Goal: Transaction & Acquisition: Purchase product/service

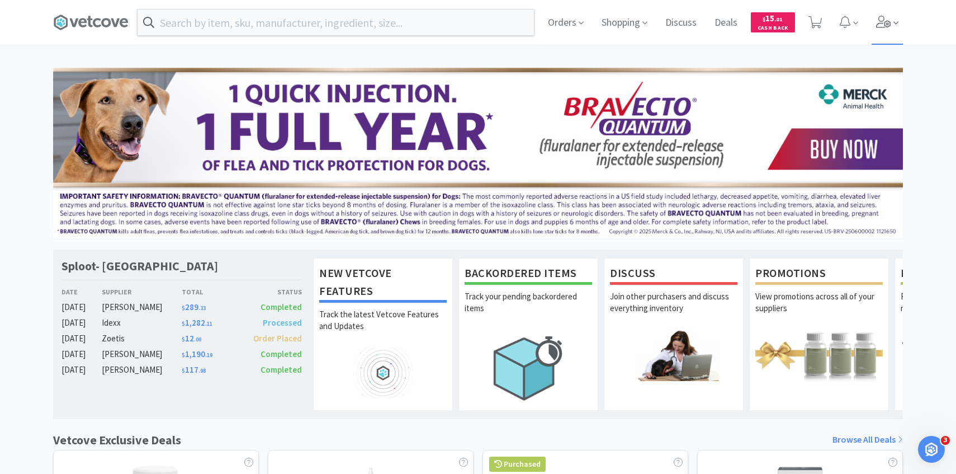
click at [874, 32] on span at bounding box center [888, 22] width 32 height 45
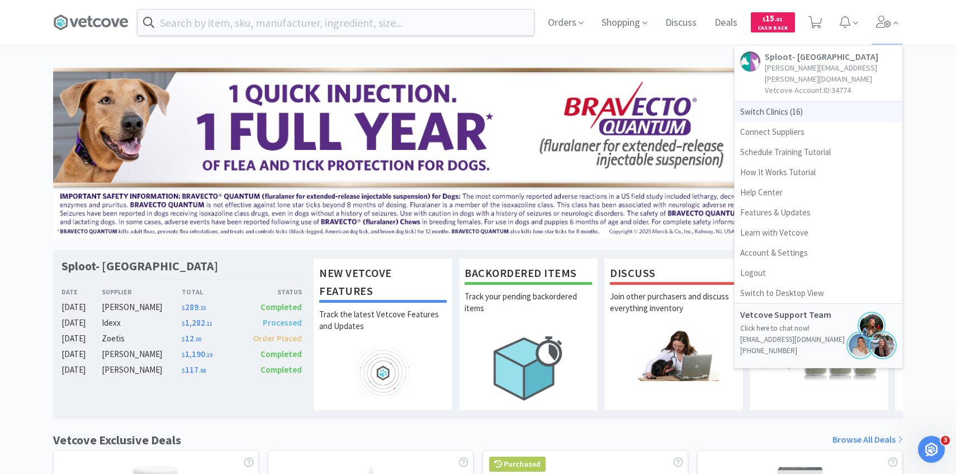
click at [809, 104] on span "Switch Clinics ( 16 )" at bounding box center [819, 112] width 168 height 20
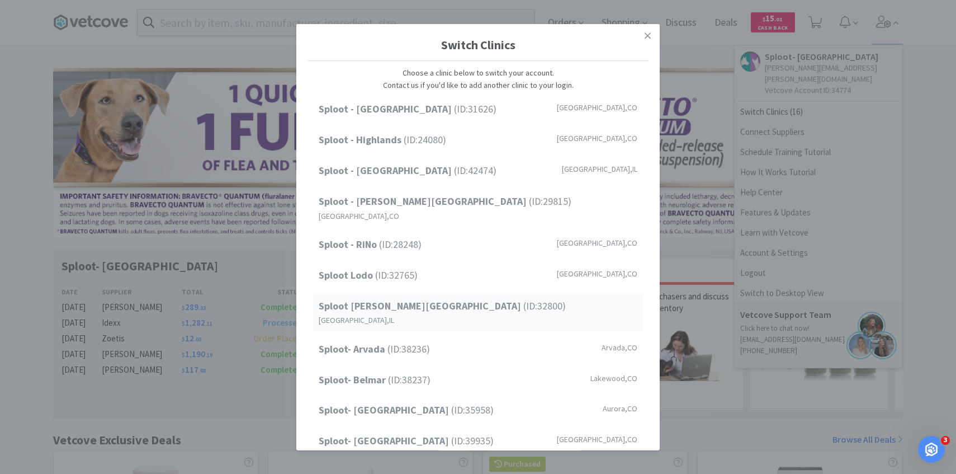
scroll to position [143, 0]
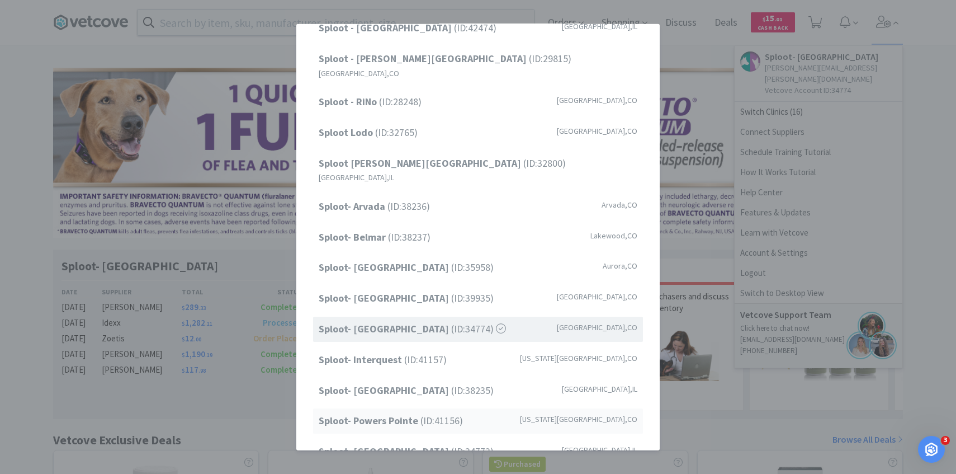
click at [430, 413] on span "Sploot- Powers Pointe (ID: 41156 )" at bounding box center [391, 421] width 144 height 16
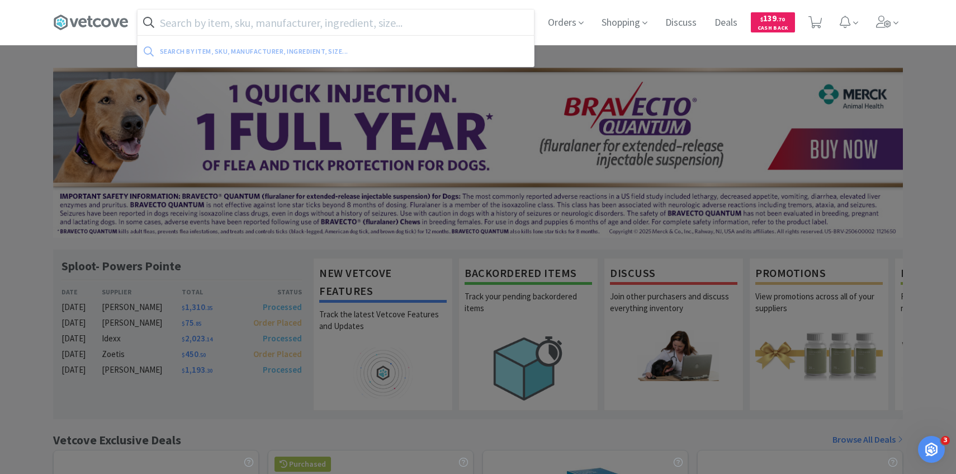
click at [377, 11] on input "text" at bounding box center [336, 23] width 396 height 26
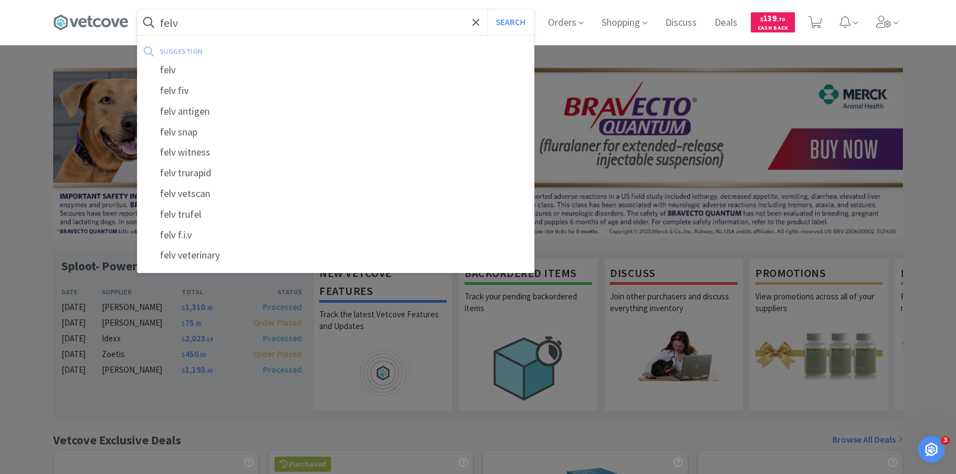
type input "felv"
click at [488, 10] on button "Search" at bounding box center [511, 23] width 46 height 26
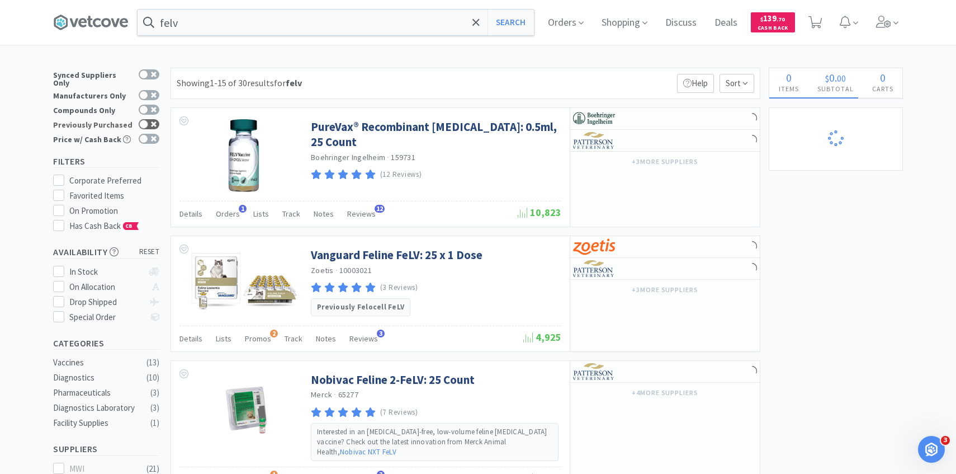
click at [149, 119] on div at bounding box center [149, 124] width 21 height 10
checkbox input "true"
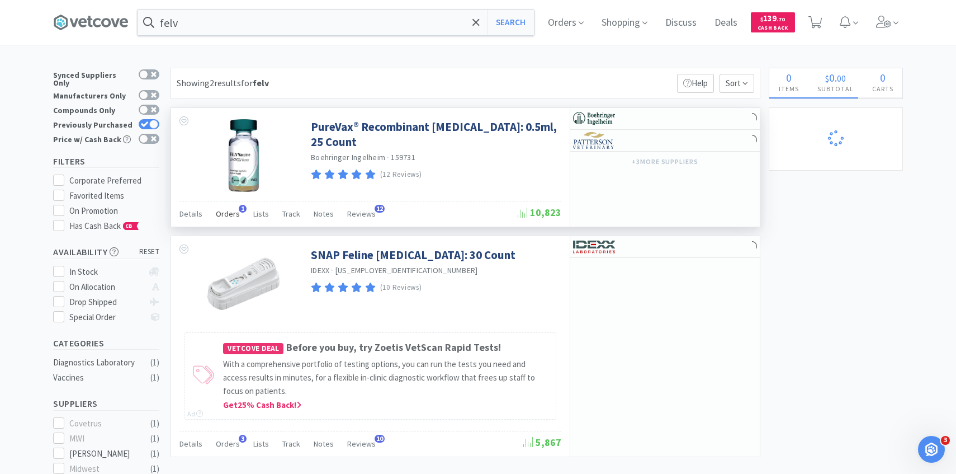
click at [227, 213] on span "Orders" at bounding box center [228, 214] width 24 height 10
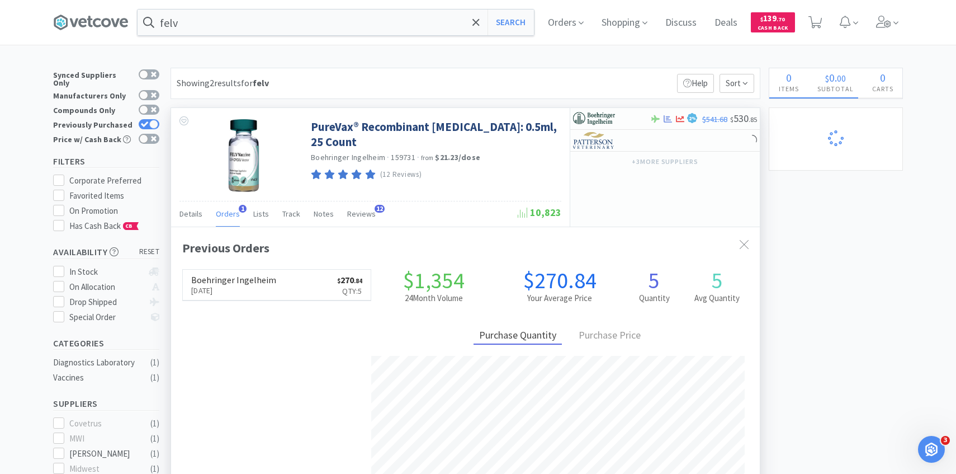
scroll to position [7, 0]
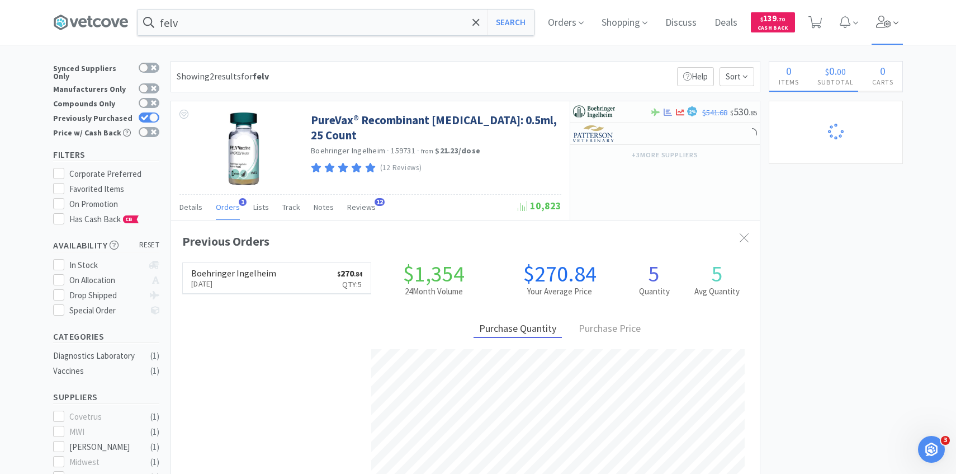
click at [879, 30] on span at bounding box center [888, 22] width 32 height 45
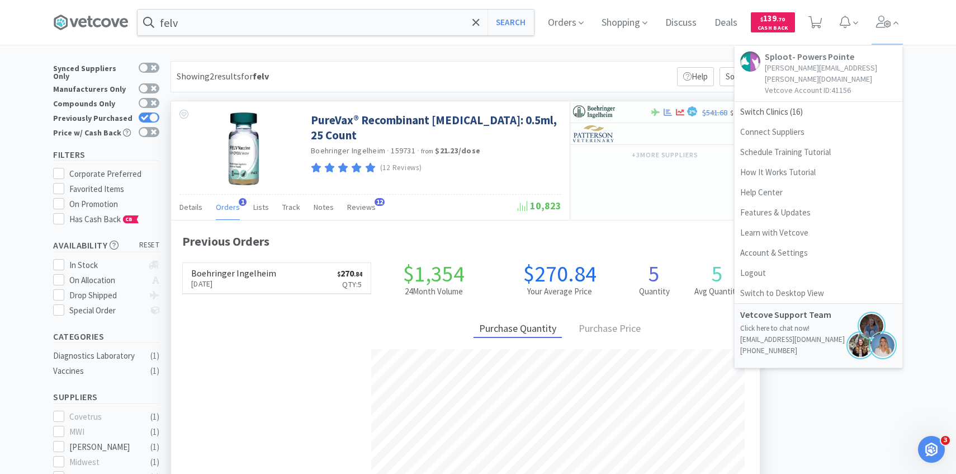
click at [614, 177] on div "2 % $541.68 $ 530 . 85 + 3 more supplier s" at bounding box center [665, 160] width 190 height 119
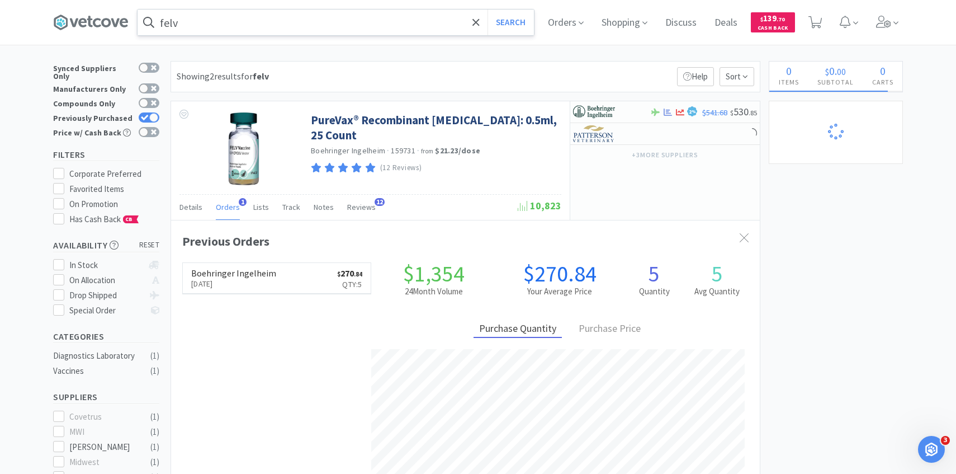
scroll to position [290, 589]
click at [887, 21] on icon at bounding box center [883, 22] width 15 height 12
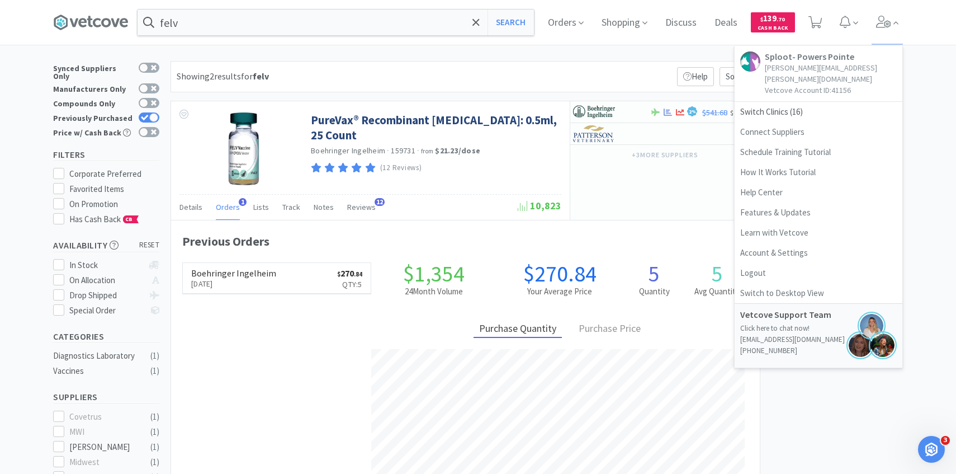
click at [566, 69] on div "Showing 2 results for felv Filters Help Sort" at bounding box center [466, 76] width 590 height 31
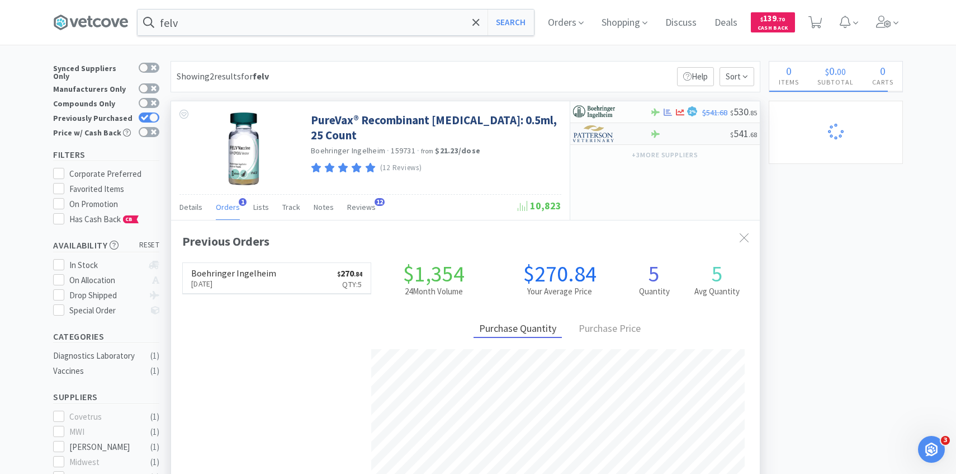
click at [618, 129] on div at bounding box center [604, 133] width 62 height 19
select select "1"
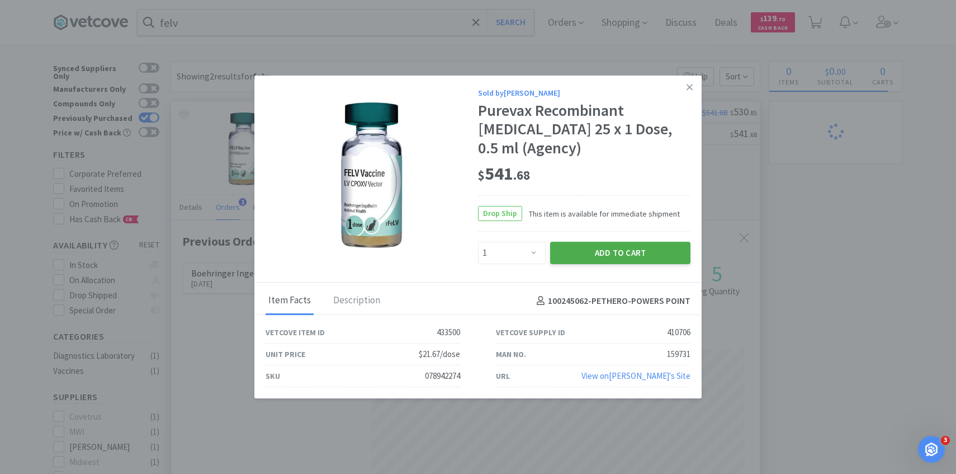
click at [618, 256] on button "Add to Cart" at bounding box center [620, 253] width 140 height 22
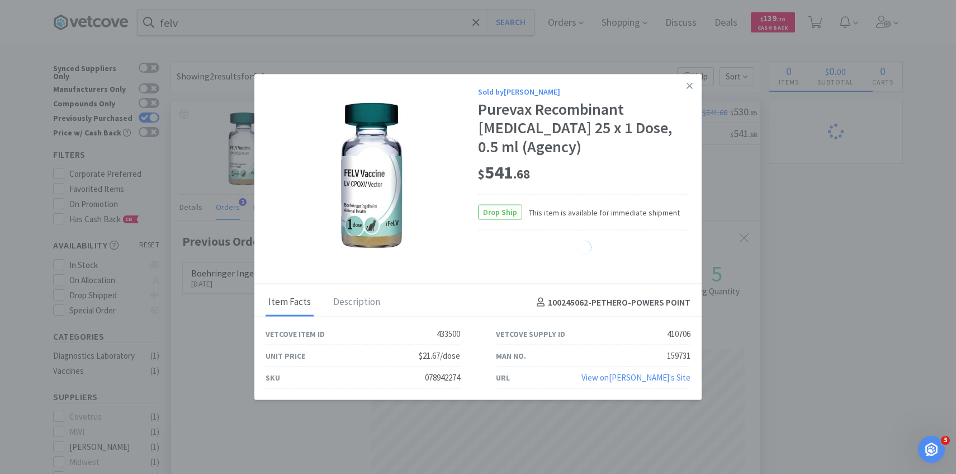
select select "1"
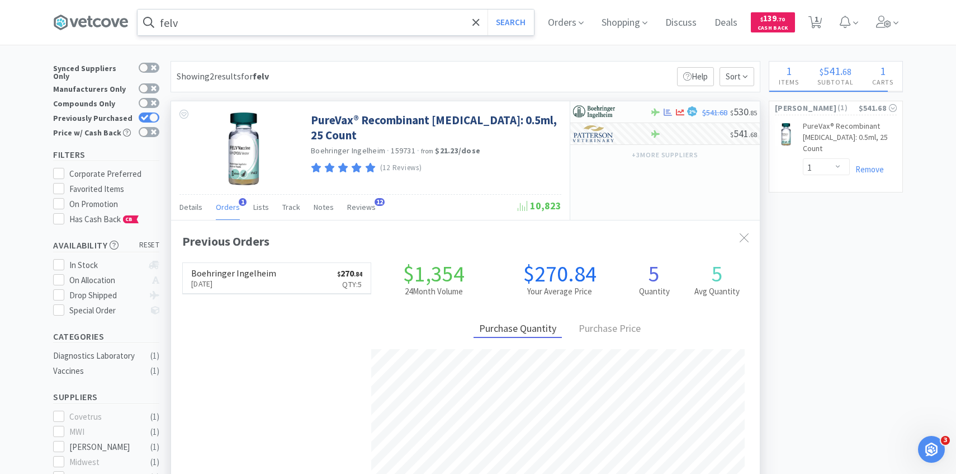
click at [258, 17] on input "felv" at bounding box center [336, 23] width 396 height 26
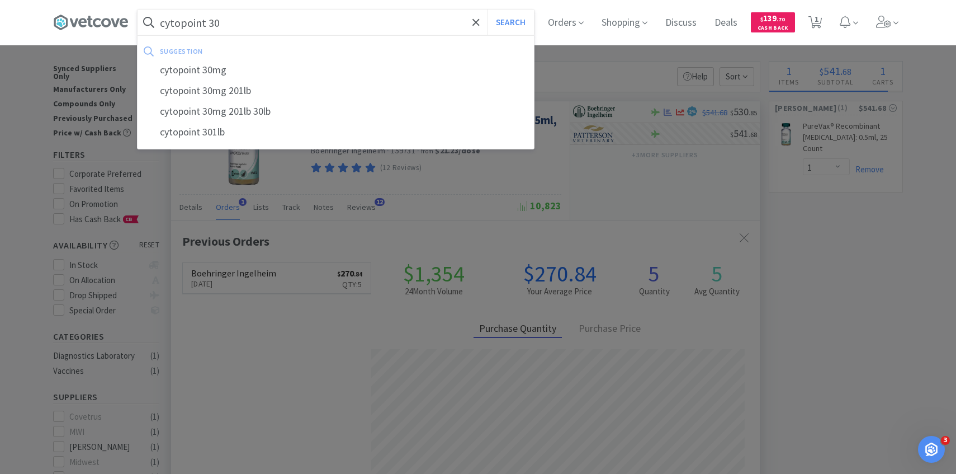
click at [488, 10] on button "Search" at bounding box center [511, 23] width 46 height 26
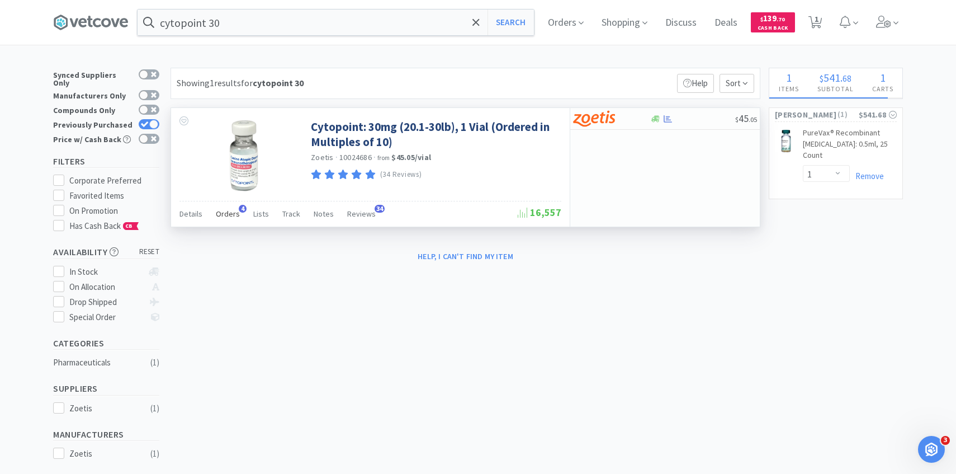
click at [221, 218] on span "Orders" at bounding box center [228, 214] width 24 height 10
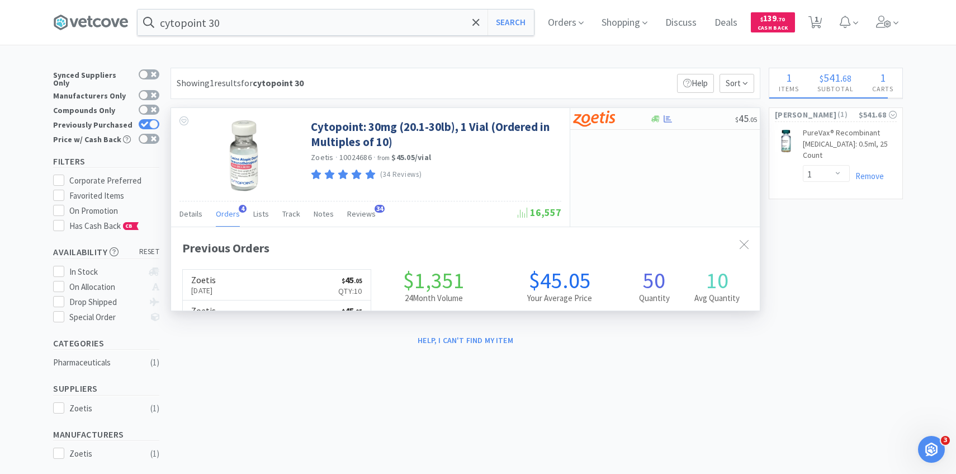
scroll to position [290, 589]
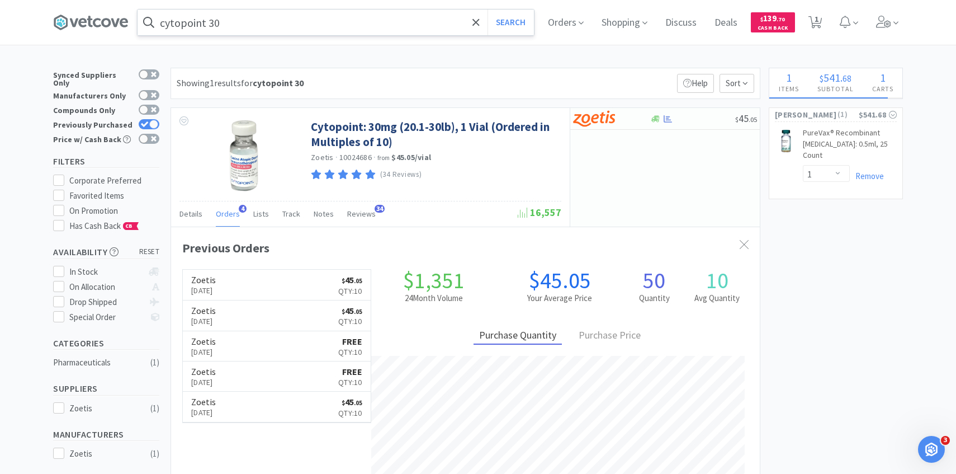
click at [285, 14] on input "cytopoint 30" at bounding box center [336, 23] width 396 height 26
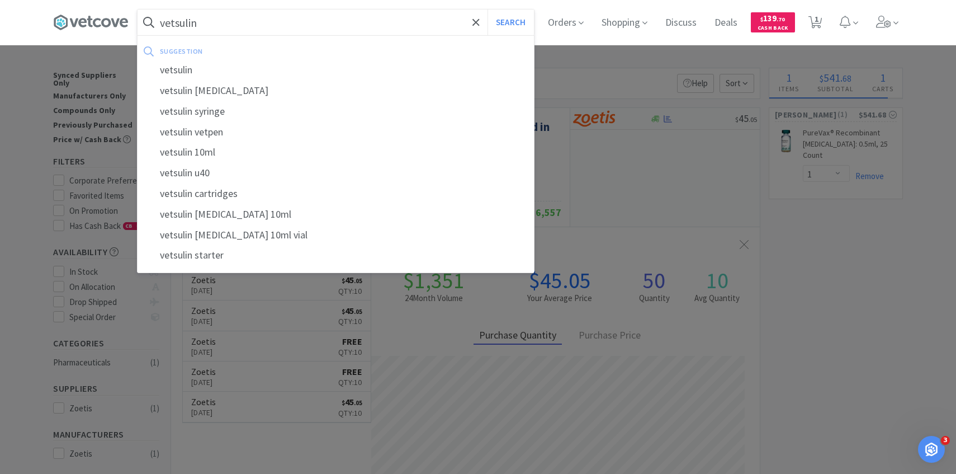
type input "vetsulin"
click at [488, 10] on button "Search" at bounding box center [511, 23] width 46 height 26
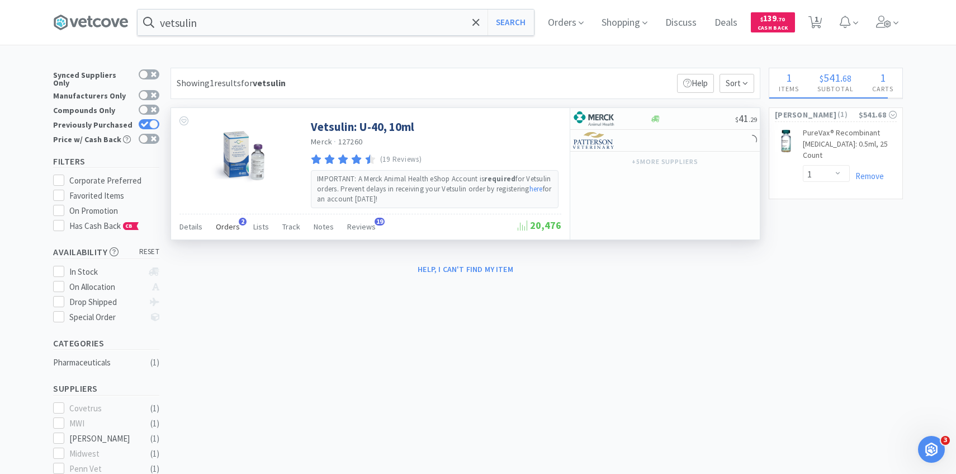
click at [228, 227] on span "Orders" at bounding box center [228, 226] width 24 height 10
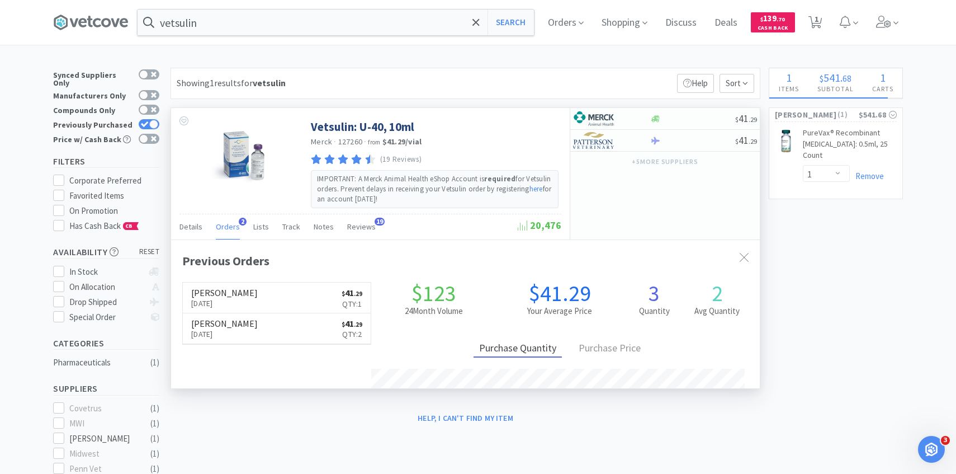
scroll to position [290, 589]
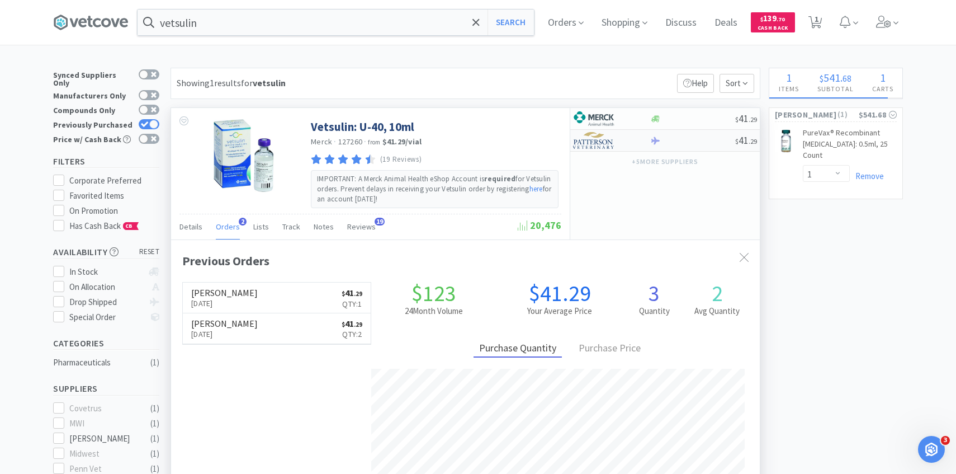
click at [602, 146] on img at bounding box center [594, 140] width 42 height 17
select select "2"
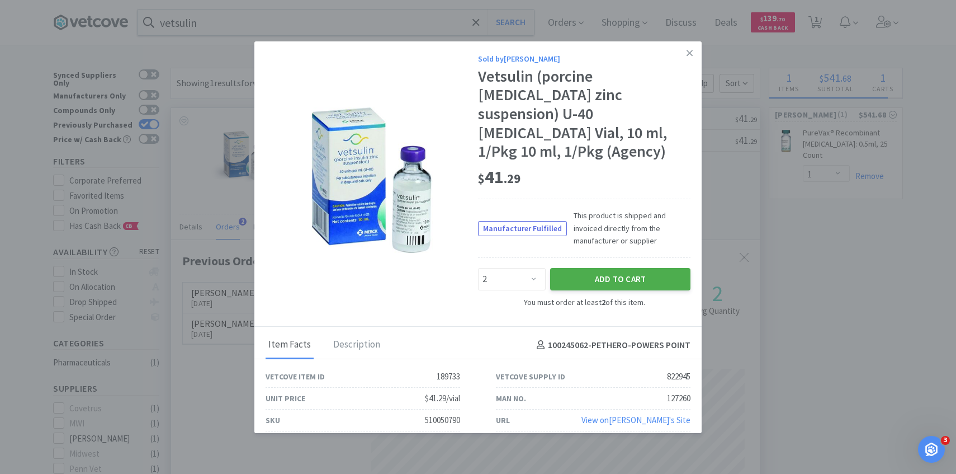
click at [589, 268] on button "Add to Cart" at bounding box center [620, 279] width 140 height 22
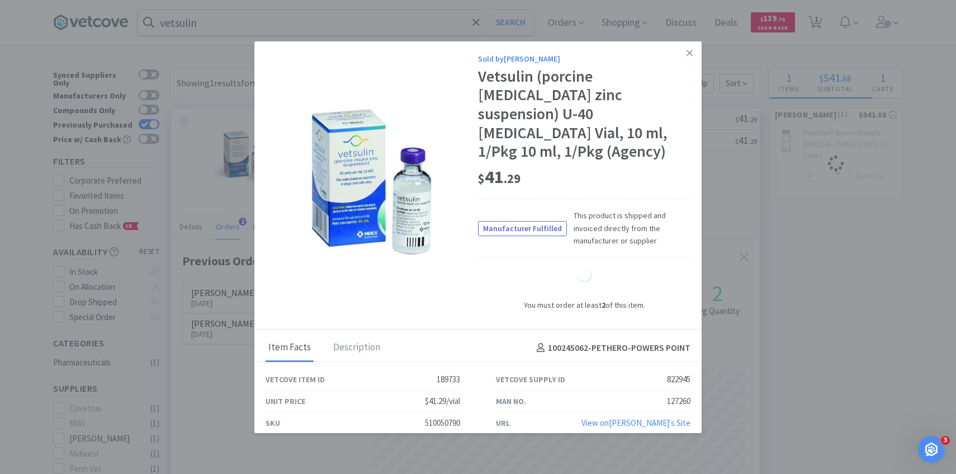
select select "2"
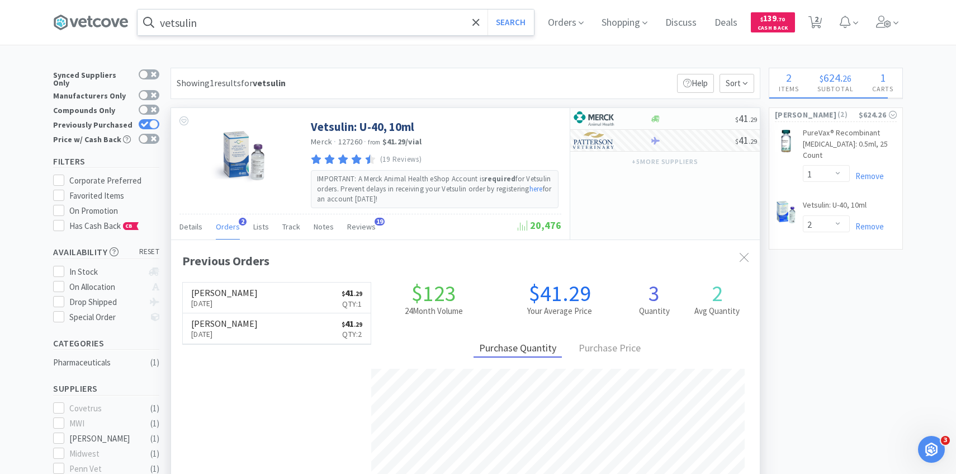
click at [305, 34] on input "vetsulin" at bounding box center [336, 23] width 396 height 26
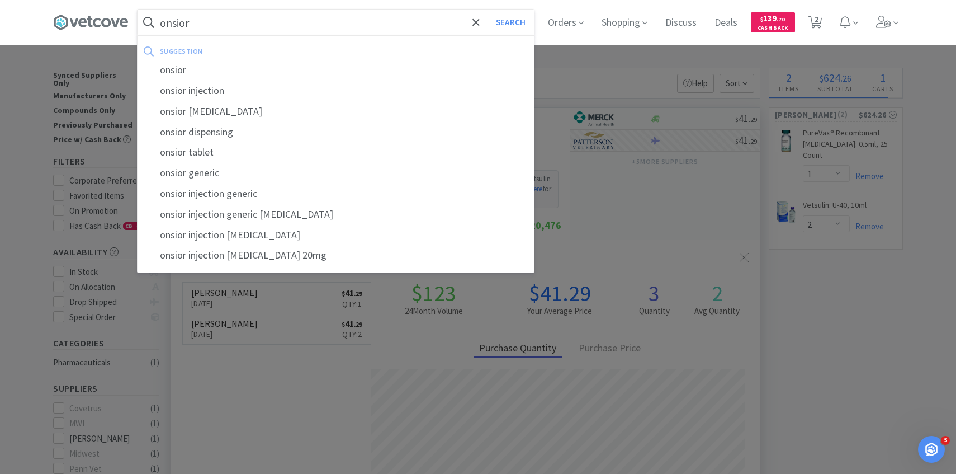
type input "onsior"
click at [488, 10] on button "Search" at bounding box center [511, 23] width 46 height 26
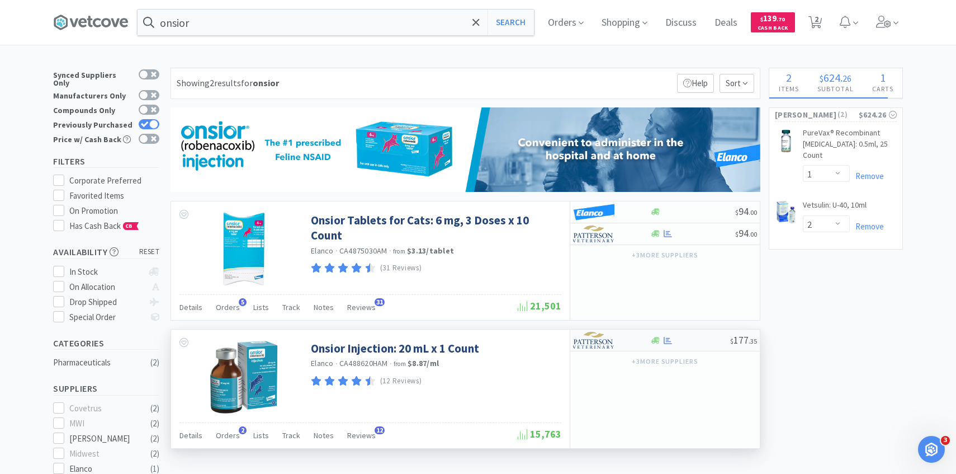
click at [607, 337] on img at bounding box center [594, 340] width 42 height 17
select select "1"
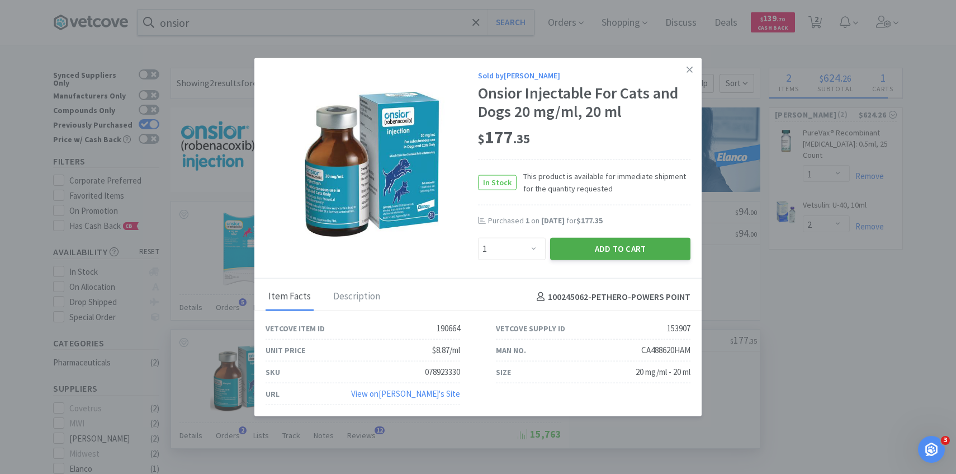
click at [605, 250] on button "Add to Cart" at bounding box center [620, 249] width 140 height 22
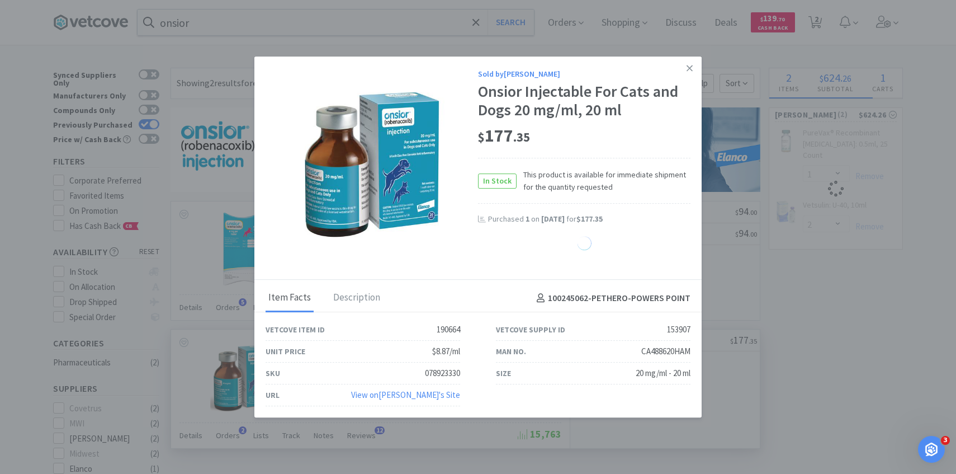
select select "1"
select select "2"
select select "1"
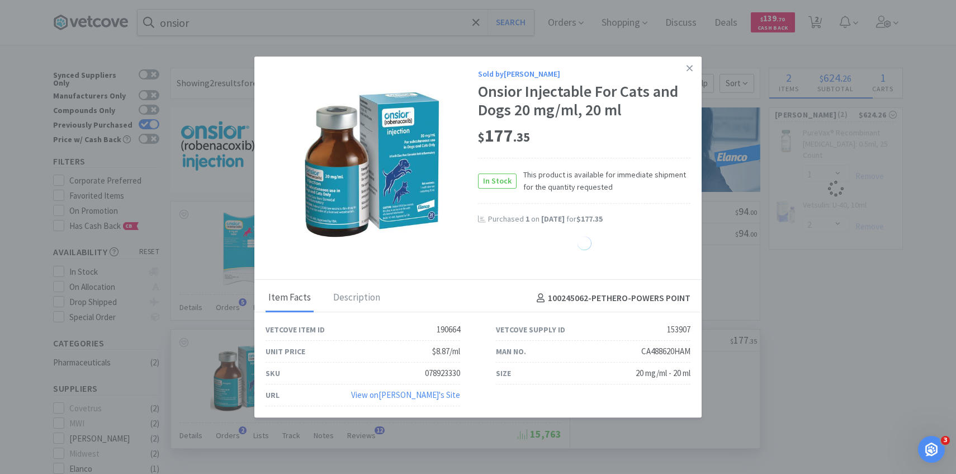
select select "1"
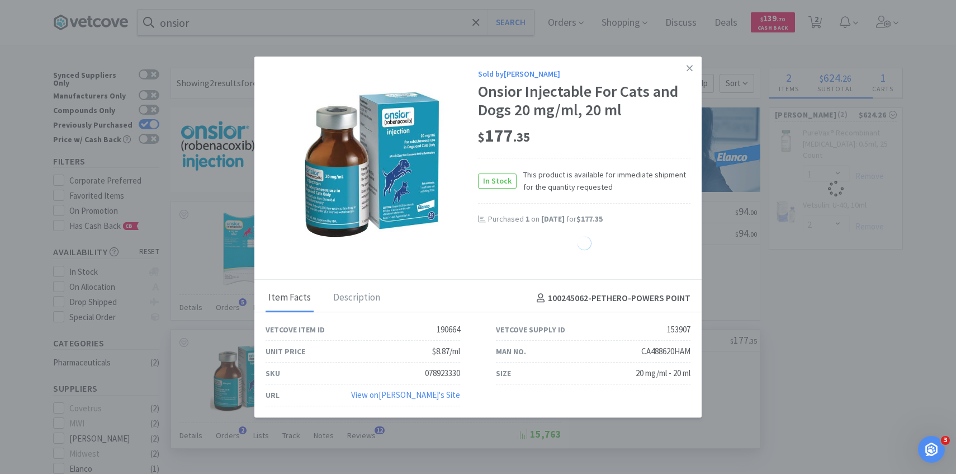
select select "1"
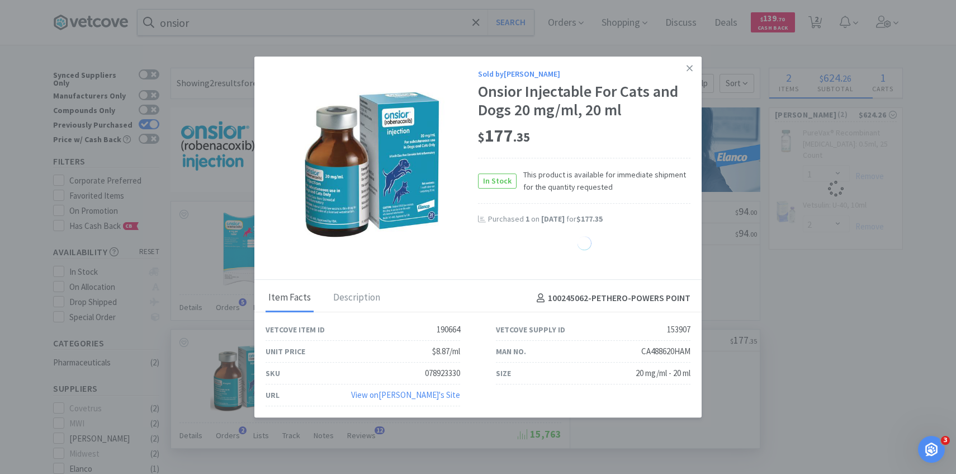
select select "1"
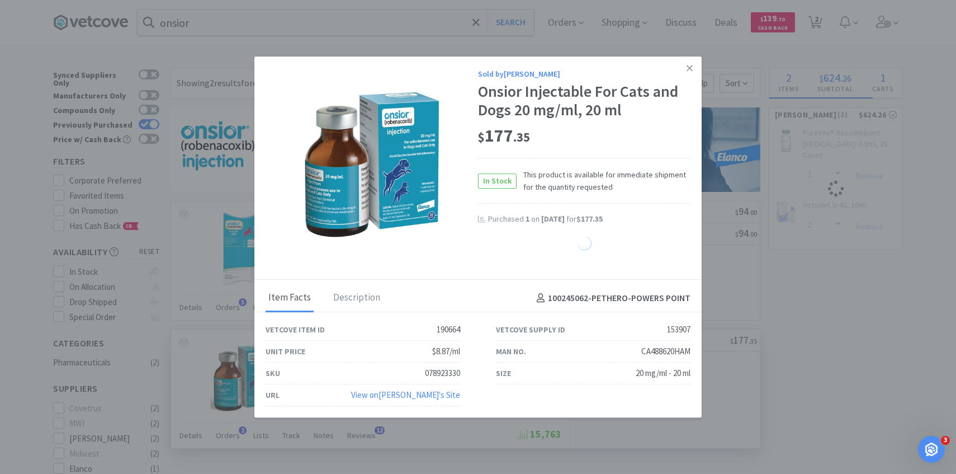
select select "1"
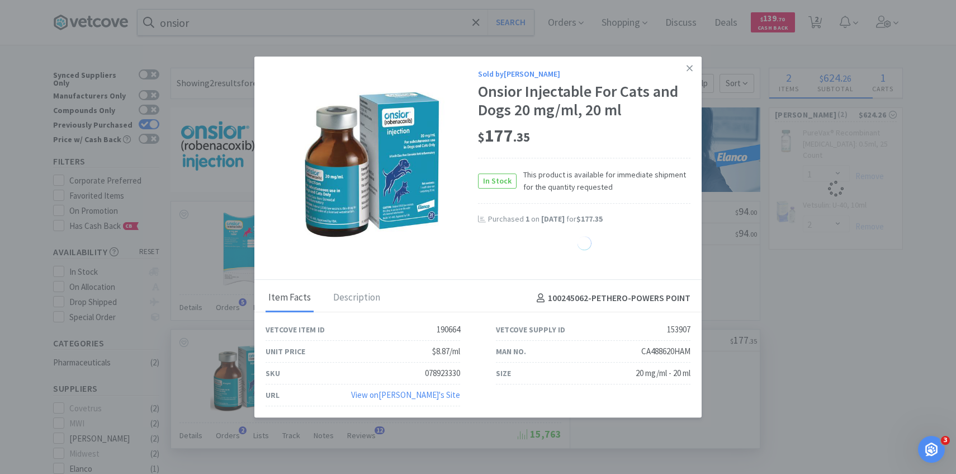
select select "1"
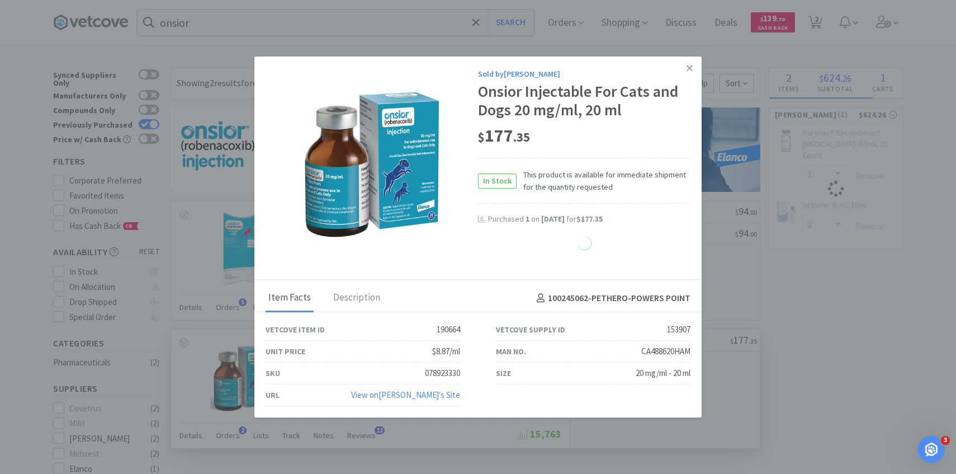
select select "1"
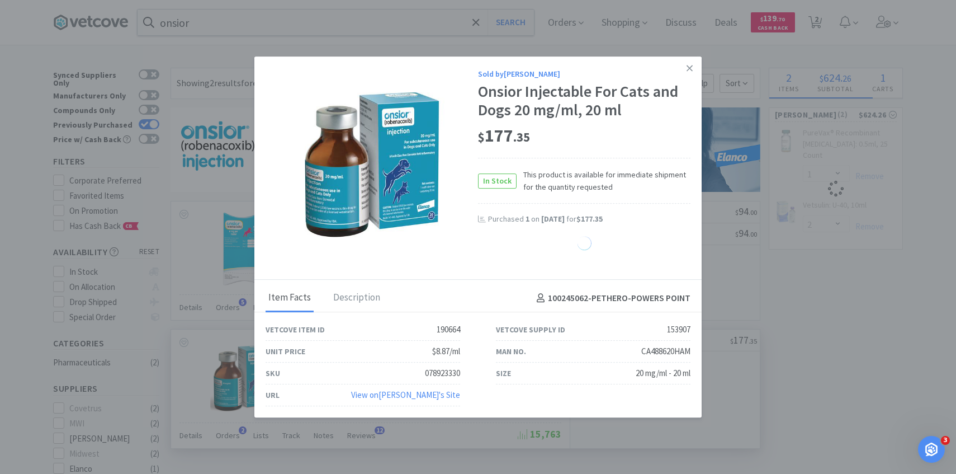
select select "1"
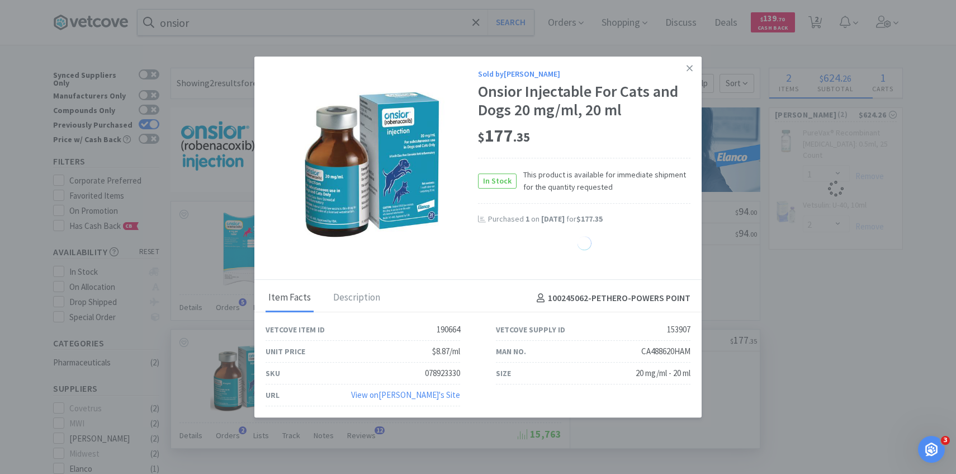
select select "1"
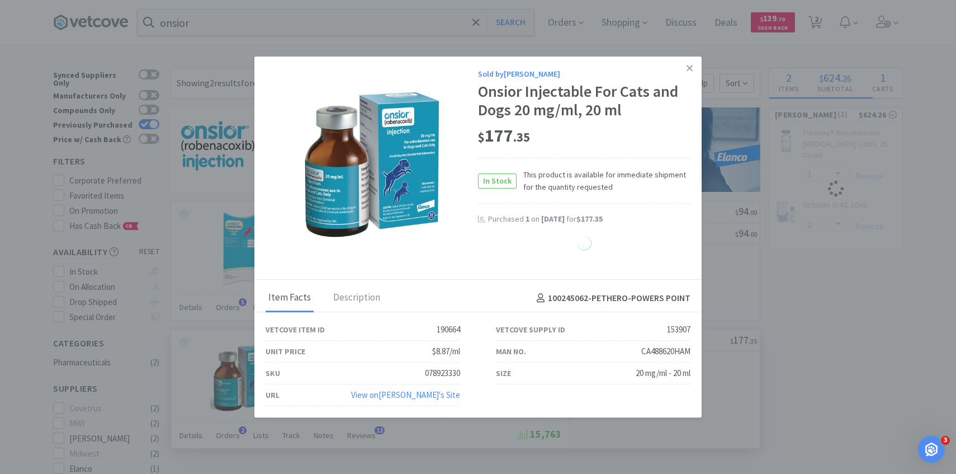
select select "1"
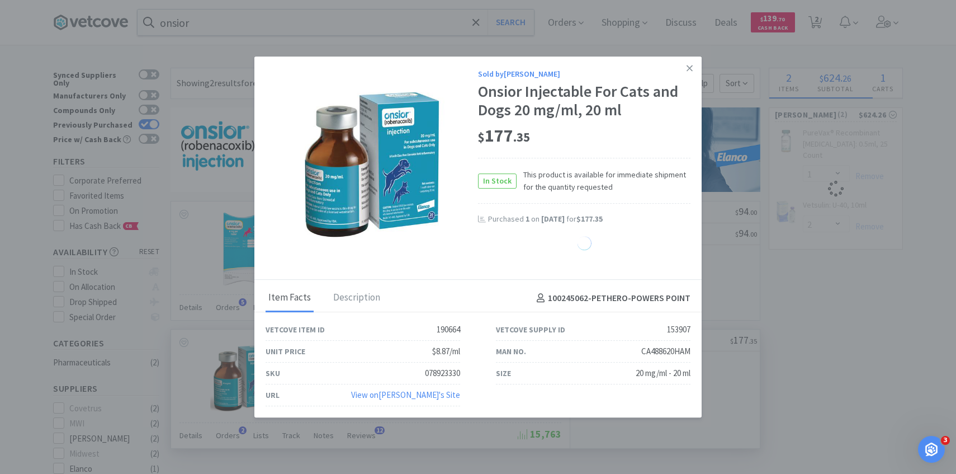
select select "1"
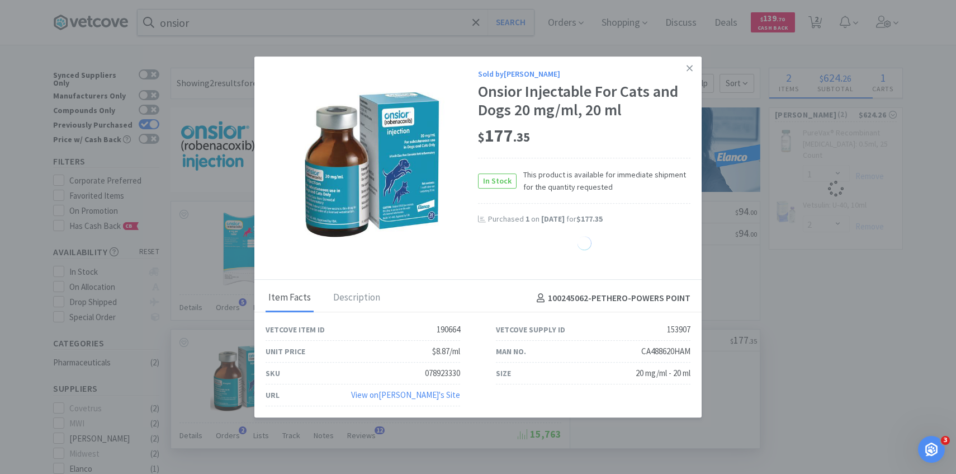
select select "1"
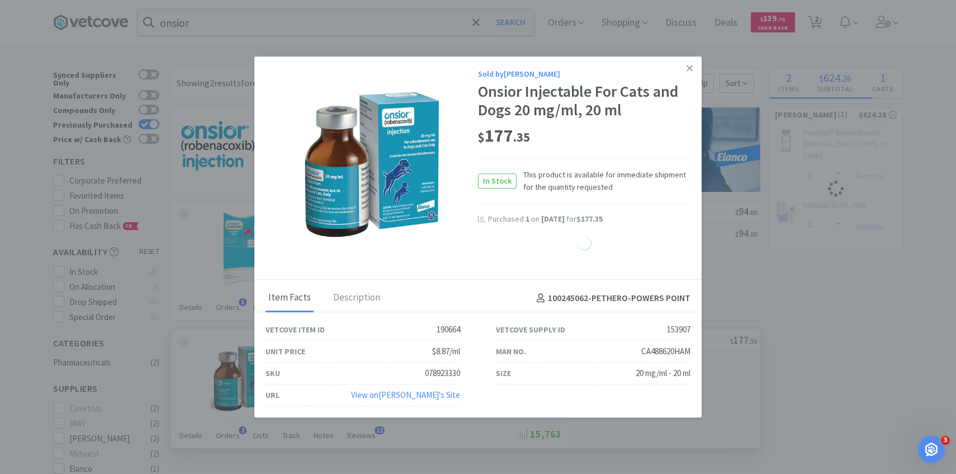
select select "1"
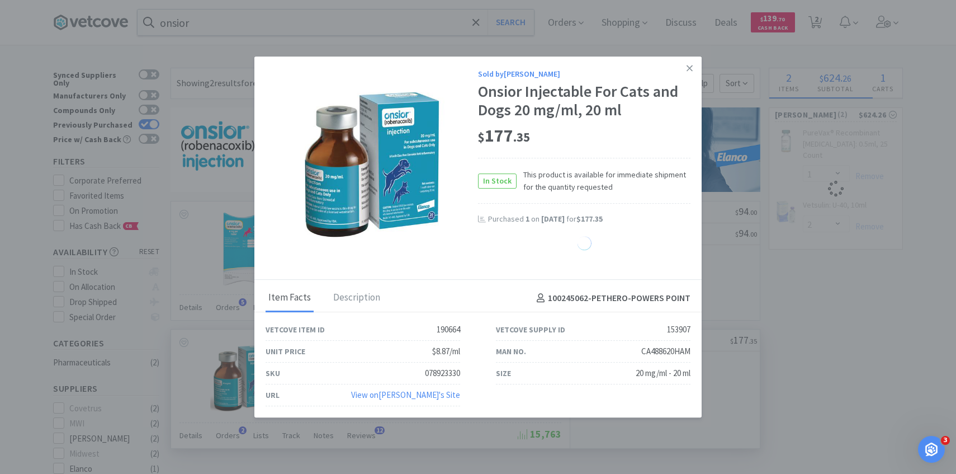
select select "1"
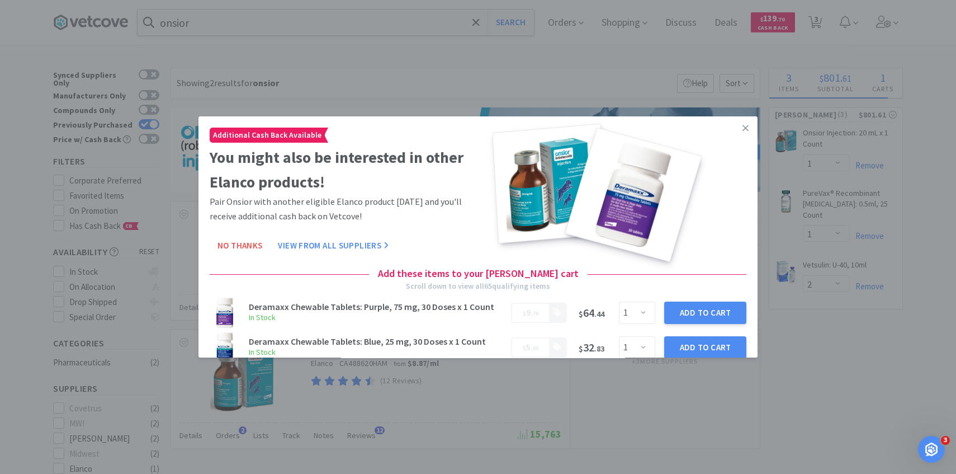
drag, startPoint x: 811, startPoint y: 243, endPoint x: 826, endPoint y: 107, distance: 136.7
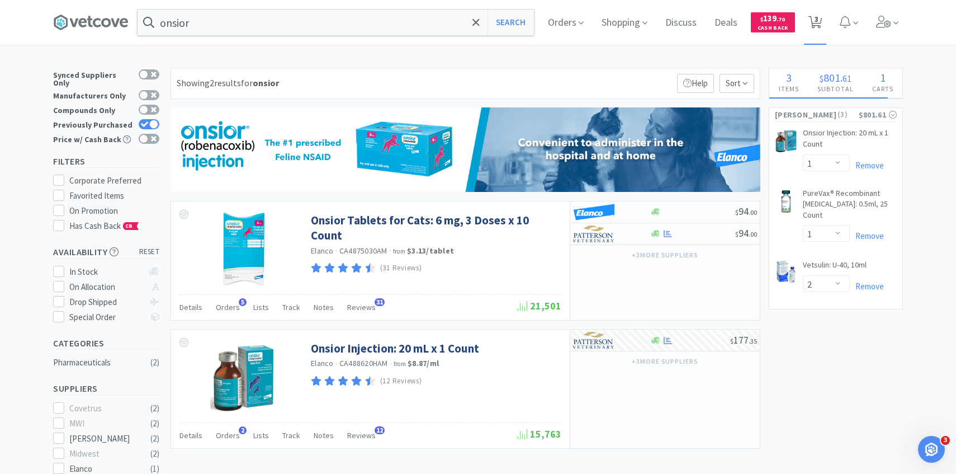
click at [818, 31] on span "3" at bounding box center [817, 19] width 4 height 45
select select "1"
select select "2"
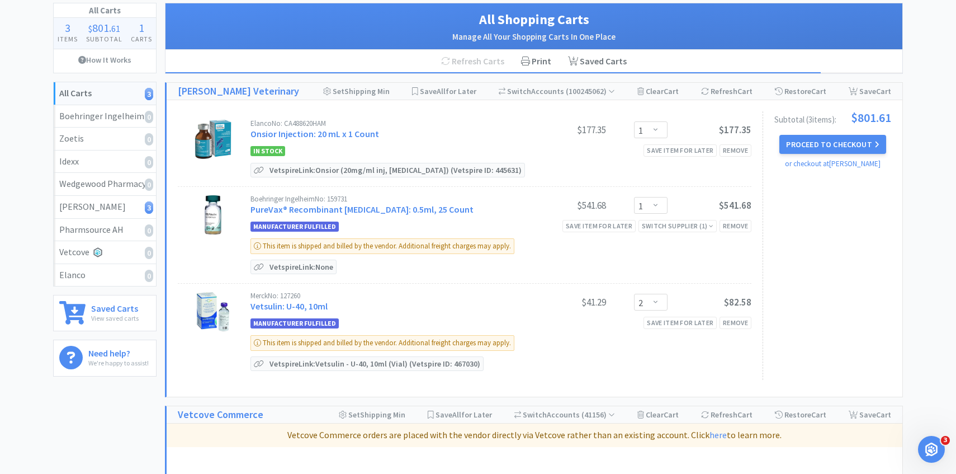
scroll to position [50, 0]
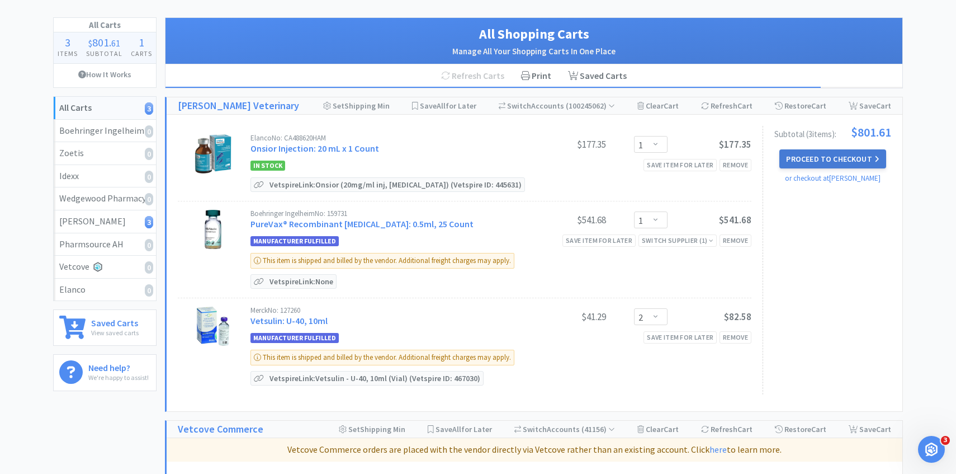
click at [831, 160] on button "Proceed to Checkout" at bounding box center [833, 158] width 106 height 19
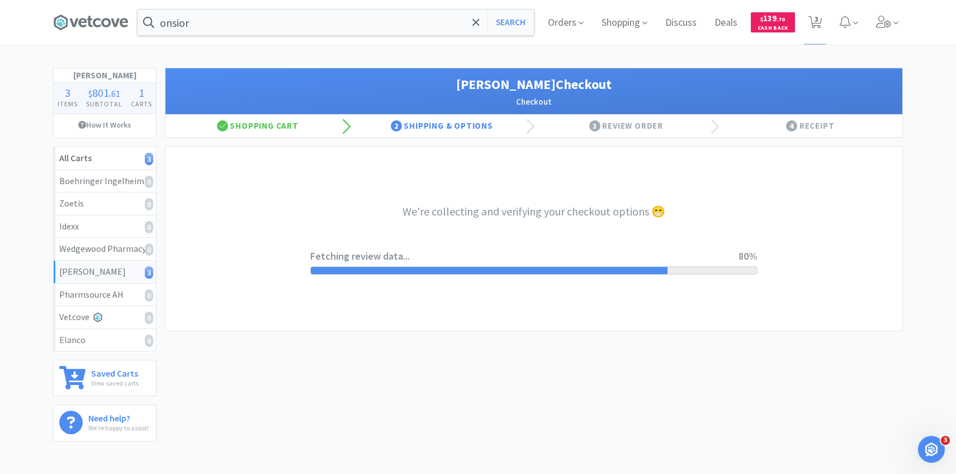
select select "1"
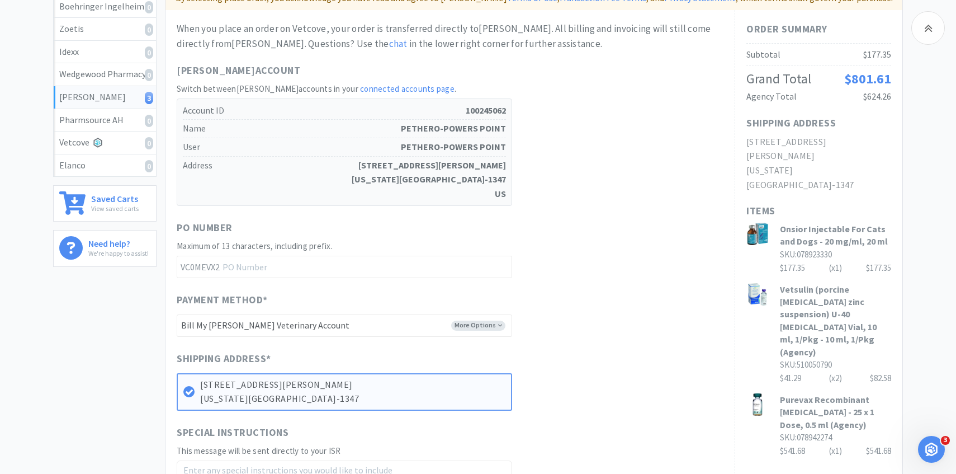
scroll to position [379, 0]
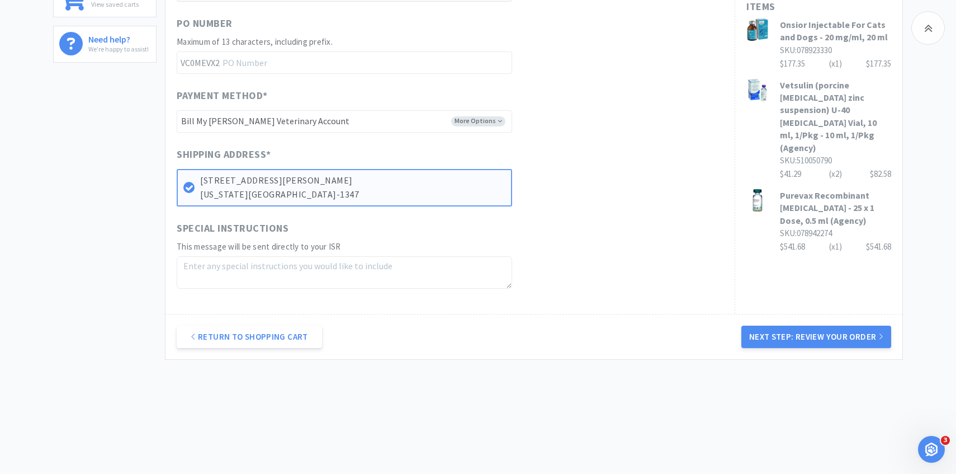
click at [782, 330] on button "Next Step: Review Your Order" at bounding box center [817, 336] width 150 height 22
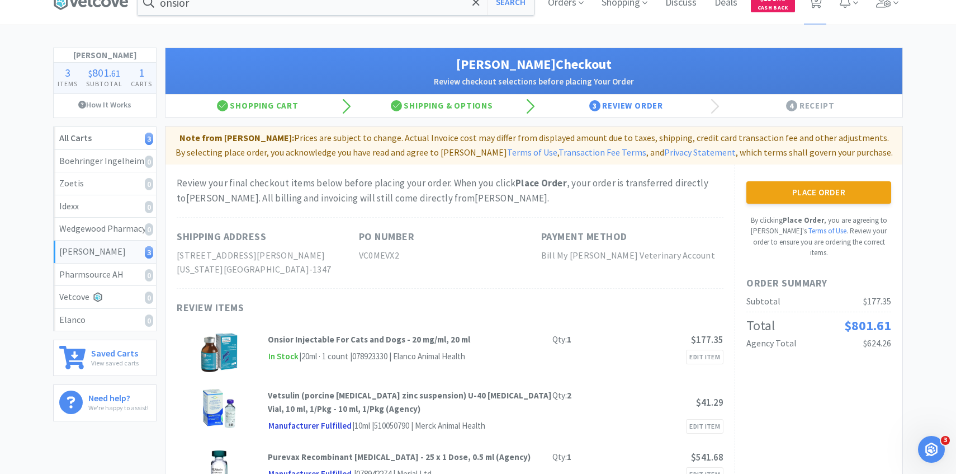
scroll to position [0, 0]
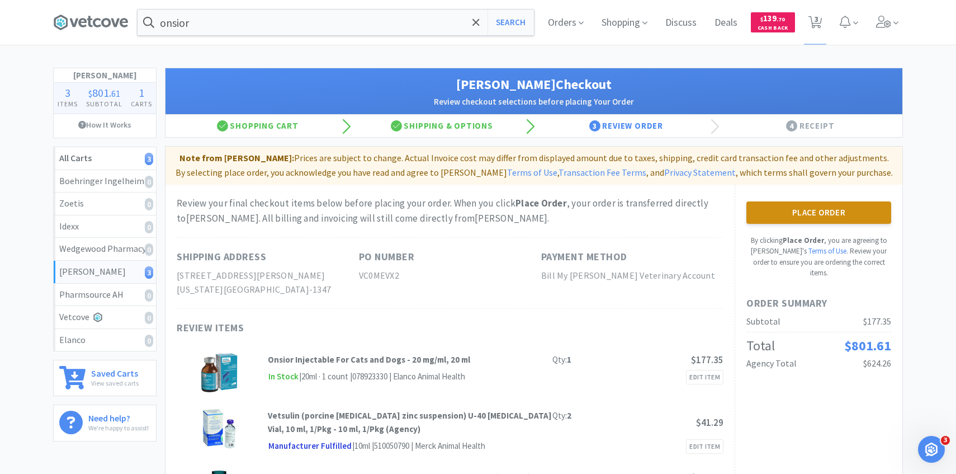
click at [788, 221] on button "Place Order" at bounding box center [819, 212] width 145 height 22
